Goal: Information Seeking & Learning: Learn about a topic

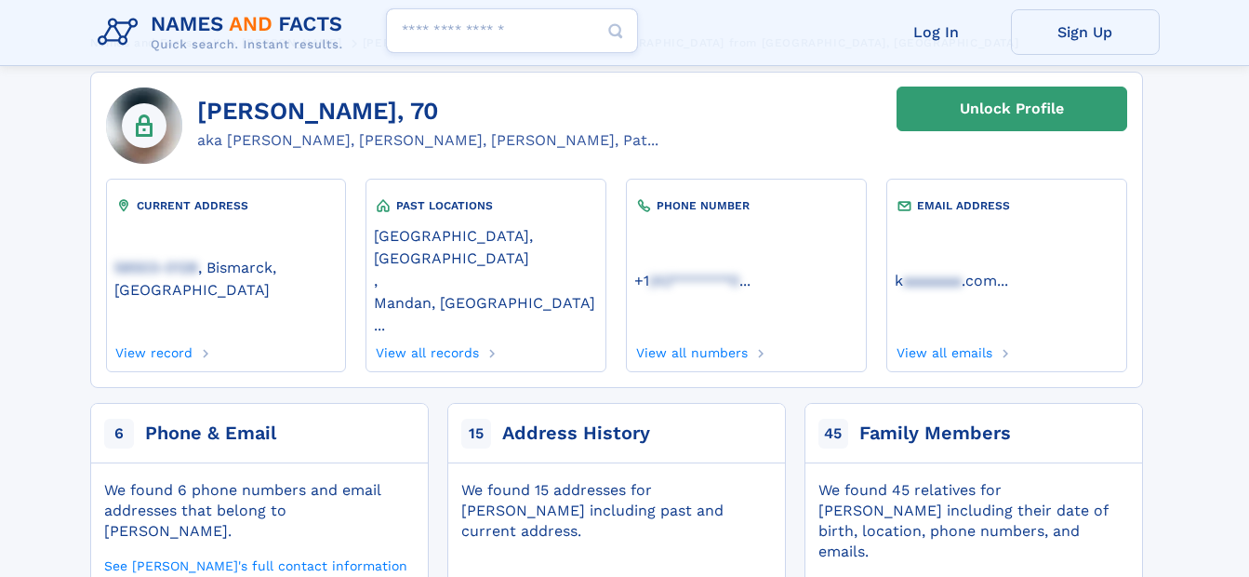
scroll to position [186, 0]
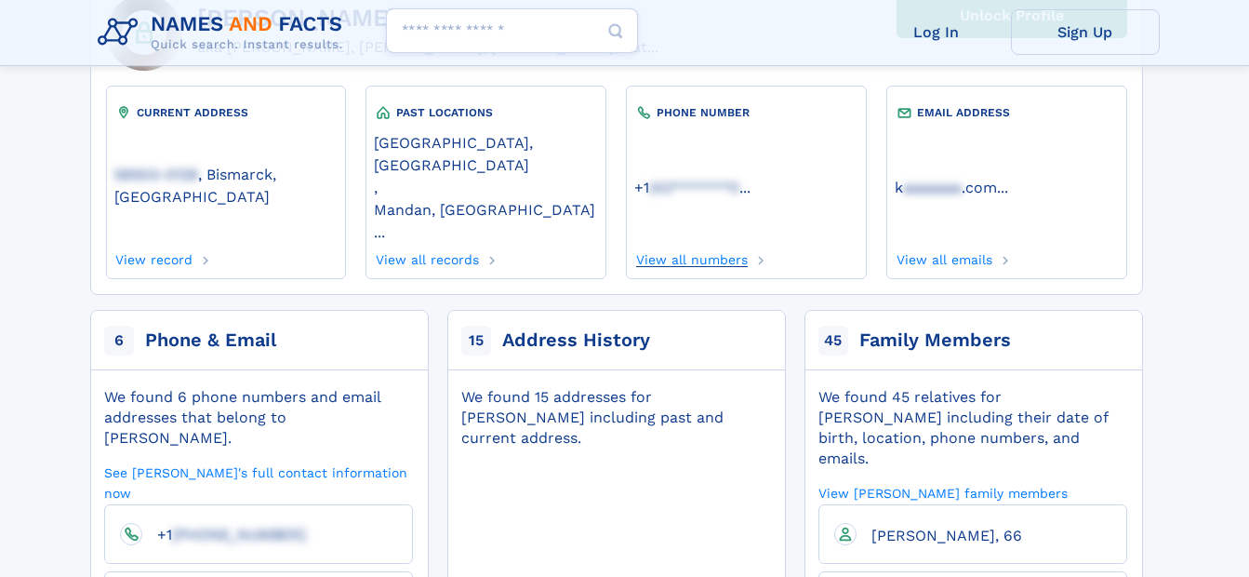
click at [682, 247] on link "View all numbers" at bounding box center [692, 257] width 114 height 20
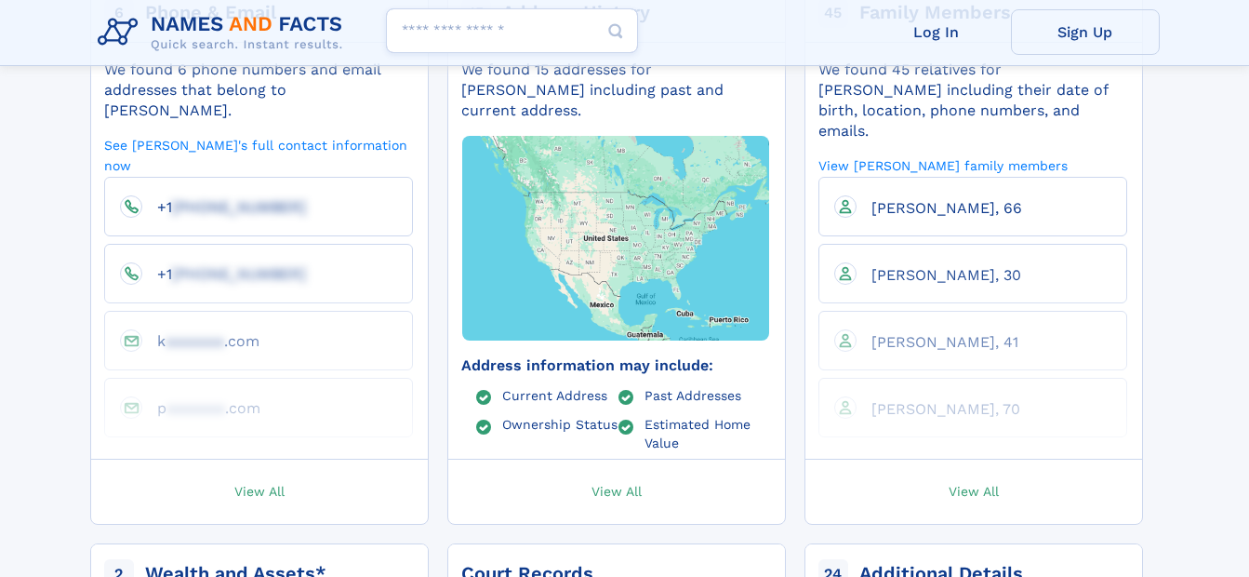
scroll to position [651, 0]
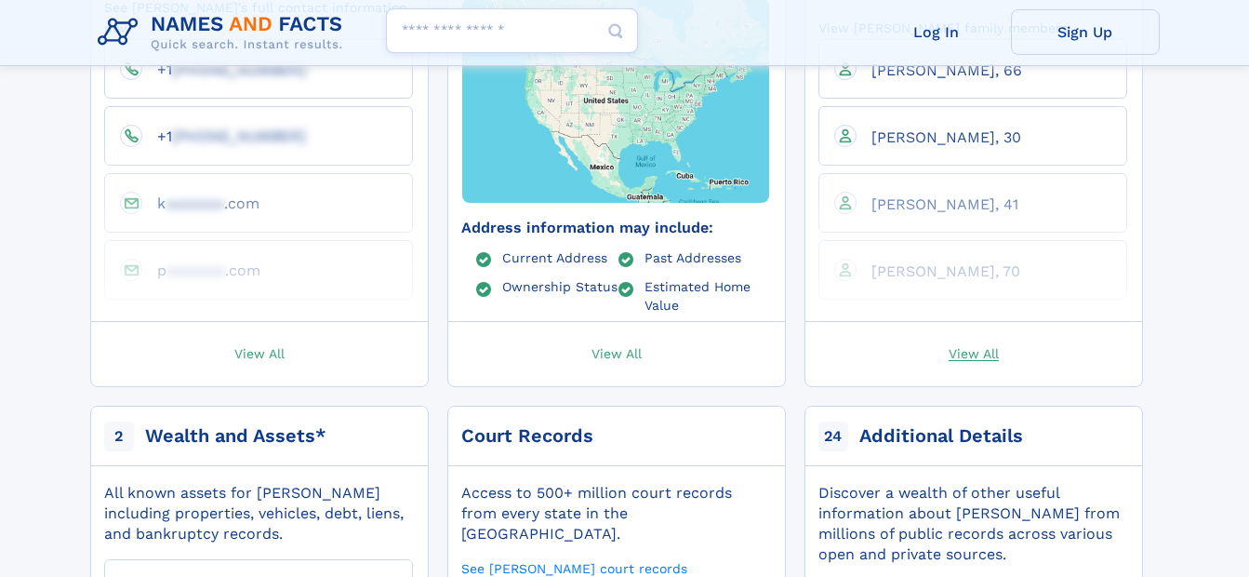
click at [983, 344] on span "View All" at bounding box center [974, 352] width 50 height 17
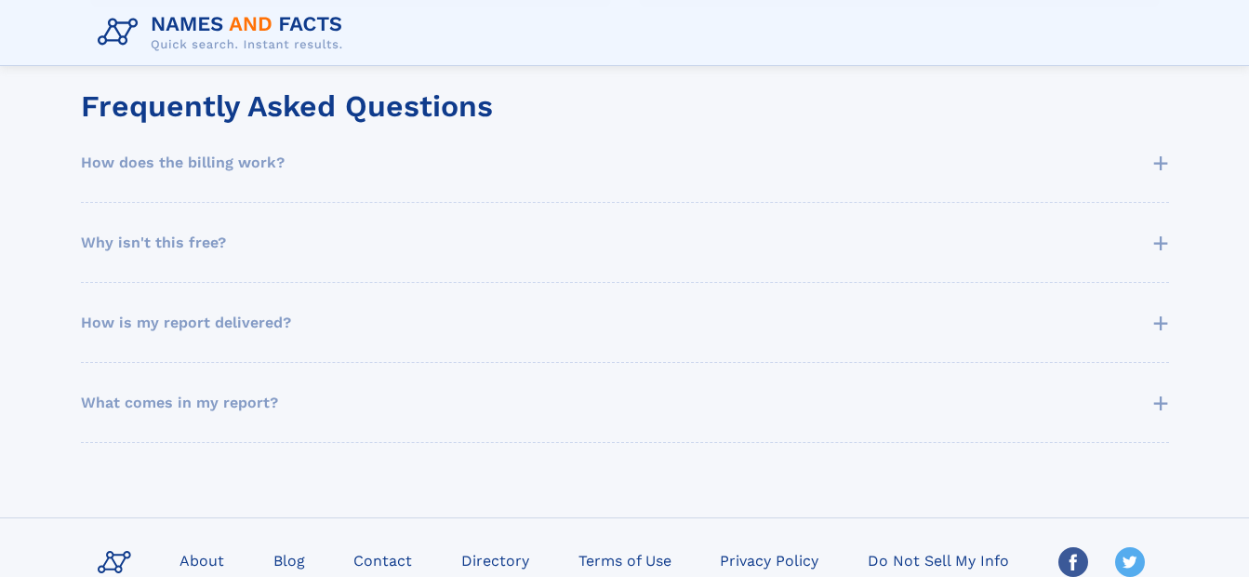
scroll to position [1023, 0]
